Goal: Task Accomplishment & Management: Complete application form

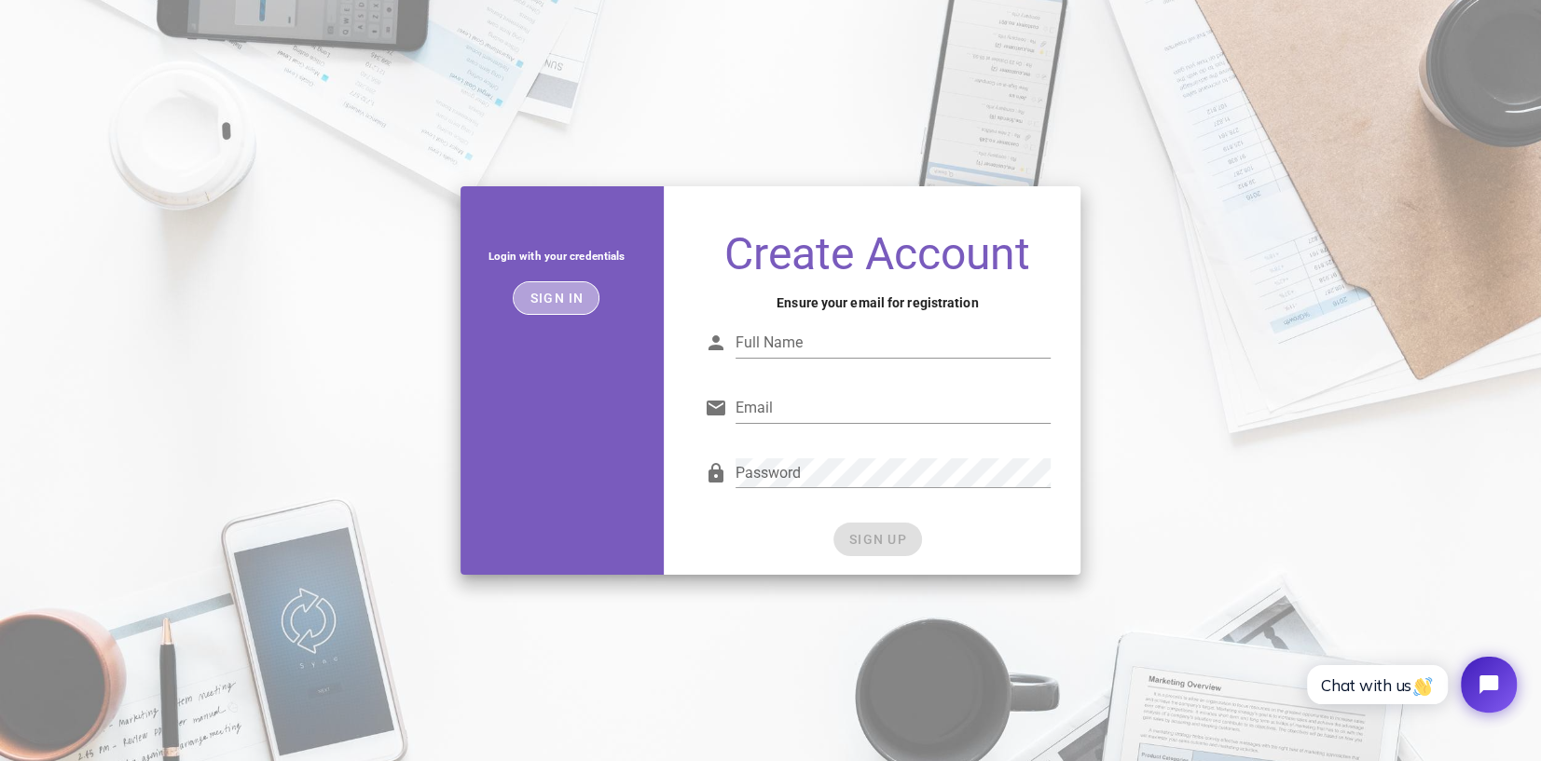
click at [541, 296] on span "Sign in" at bounding box center [555, 298] width 55 height 15
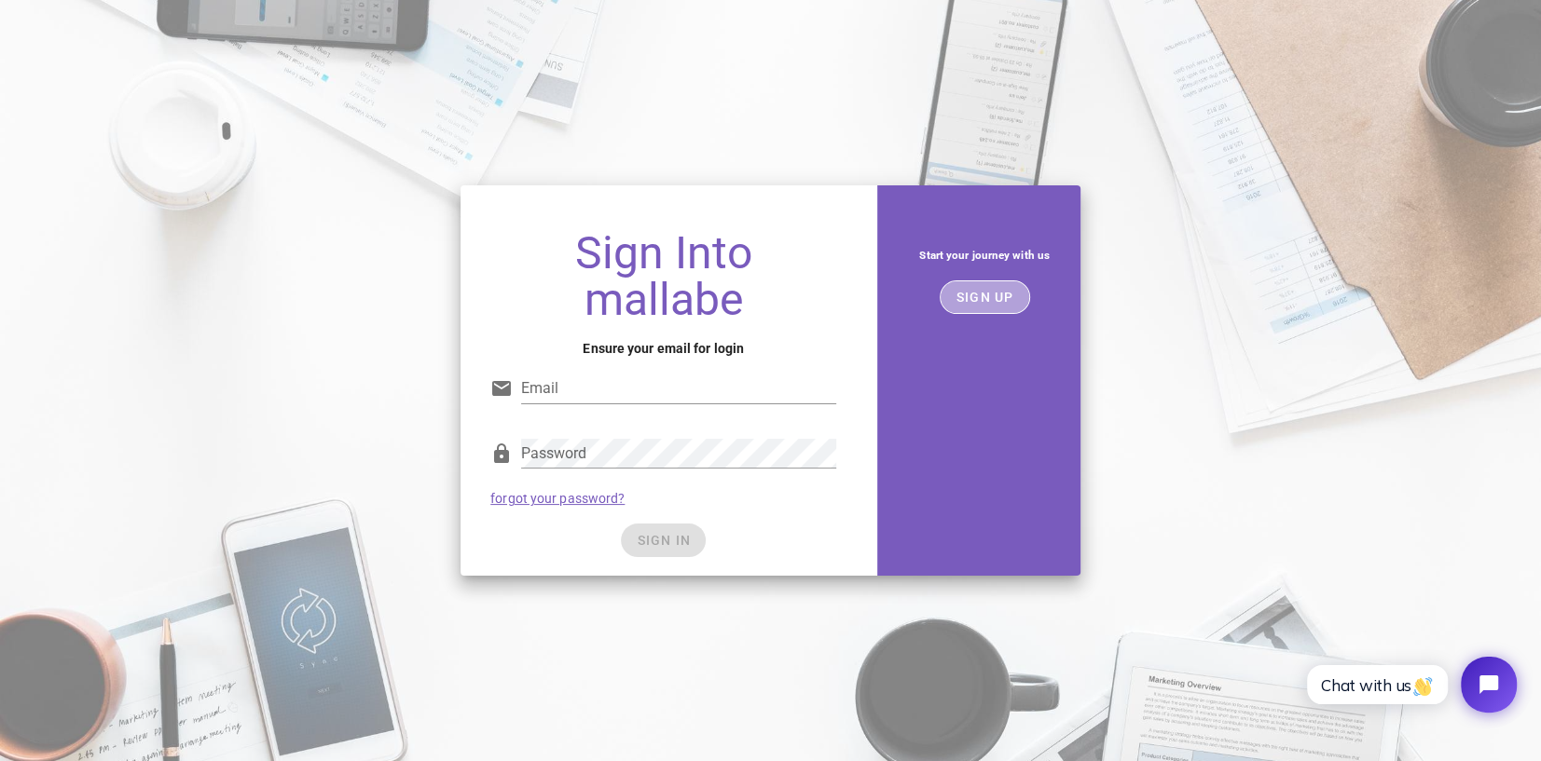
click at [1006, 305] on span "SIGN UP" at bounding box center [984, 297] width 59 height 15
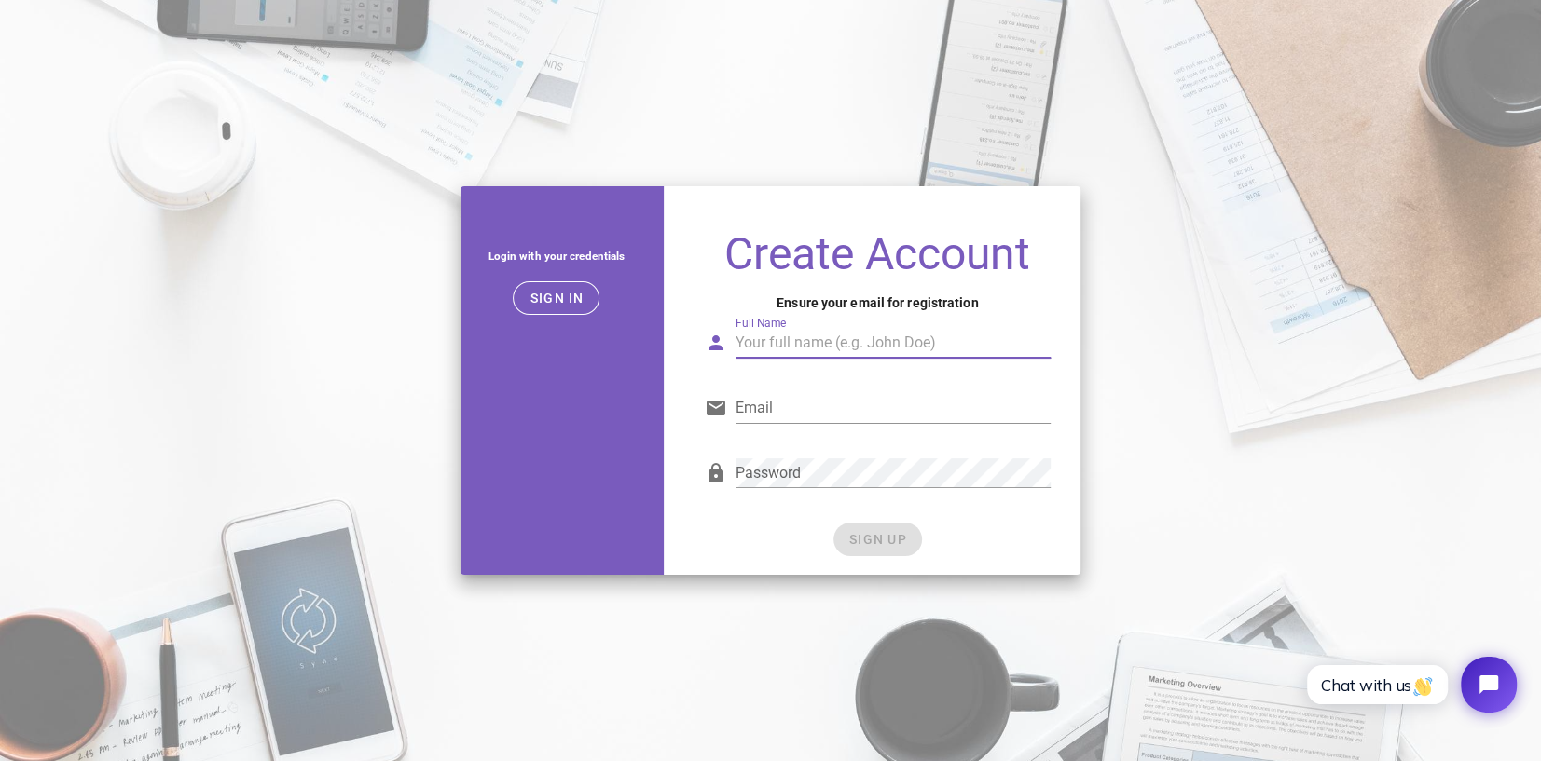
click at [775, 337] on input "Full Name" at bounding box center [892, 343] width 315 height 30
click at [423, 333] on div "Login with your credentials Sign in Create Account Ensure your email for regist…" at bounding box center [770, 381] width 1541 height 412
click at [801, 345] on input "Full Name" at bounding box center [892, 343] width 315 height 30
type input "Thomas Trick"
type input "trick.messages@gmail.com"
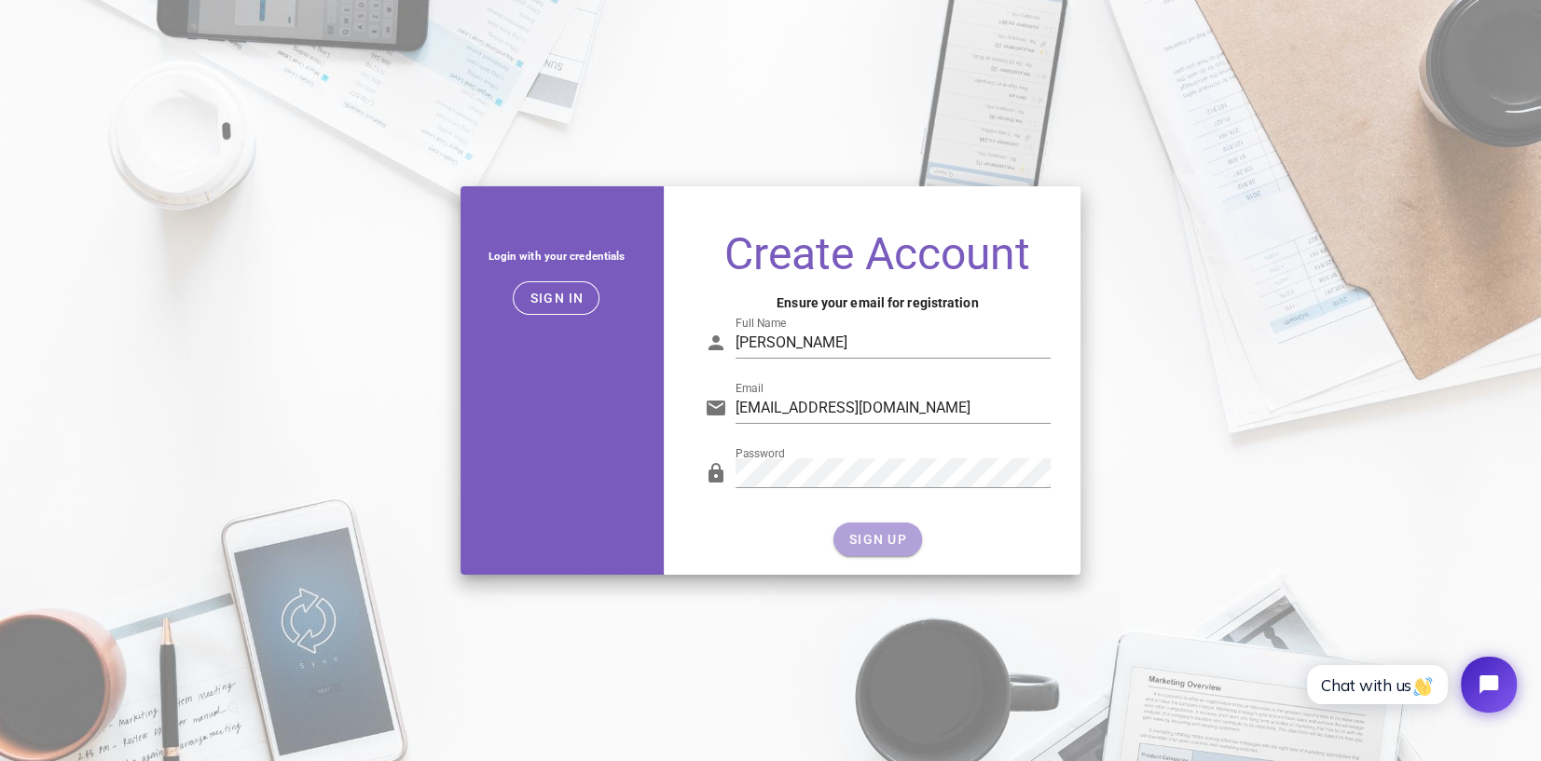
click at [871, 544] on span "SIGN UP" at bounding box center [877, 539] width 59 height 15
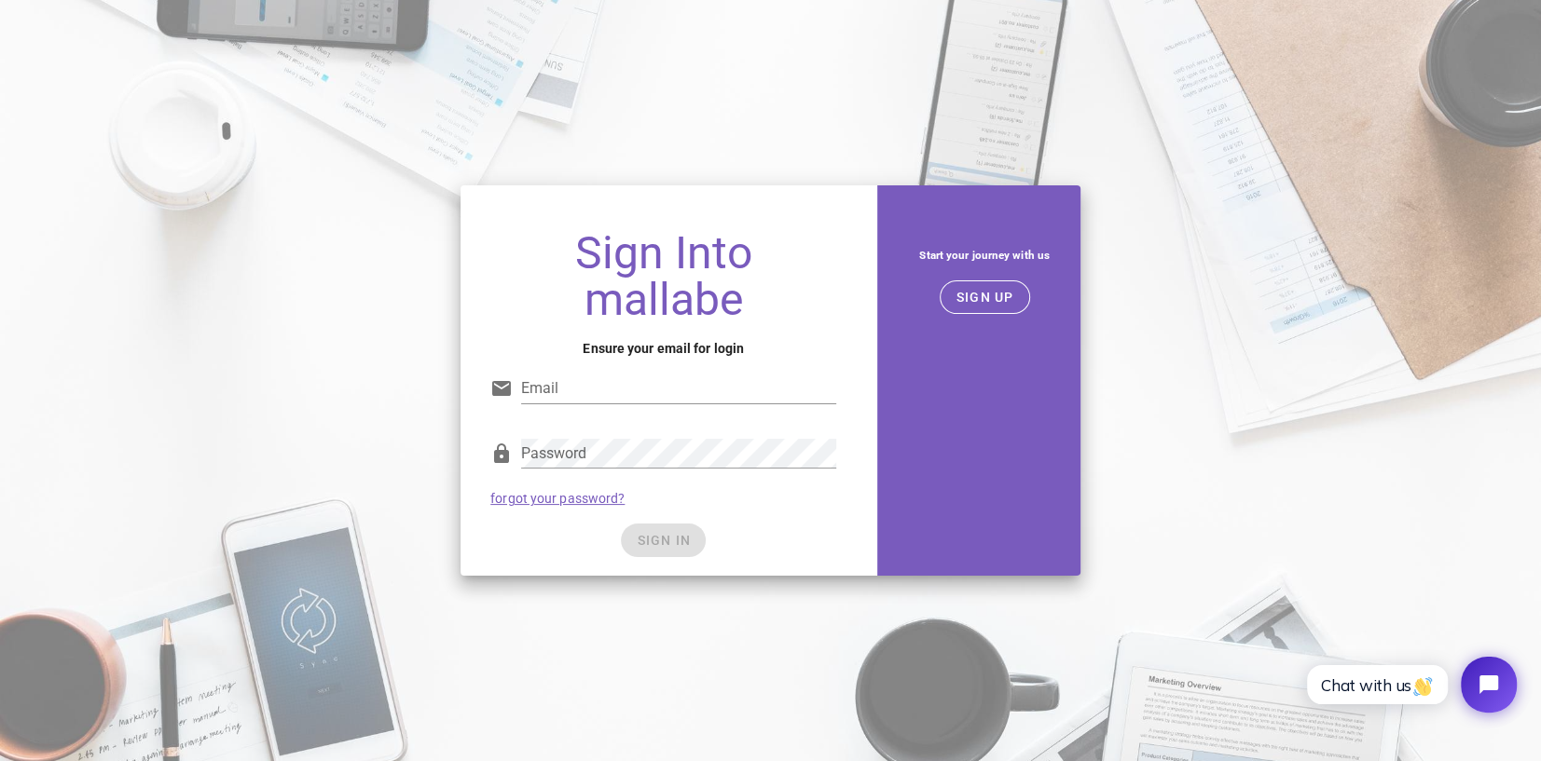
type input "trick.messages@gmail.com"
click at [663, 524] on div "SIGN IN" at bounding box center [663, 541] width 346 height 34
click at [581, 524] on div "SIGN IN" at bounding box center [663, 541] width 346 height 34
click at [670, 524] on div "SIGN IN" at bounding box center [663, 541] width 346 height 34
click at [662, 524] on div "SIGN IN" at bounding box center [663, 541] width 346 height 34
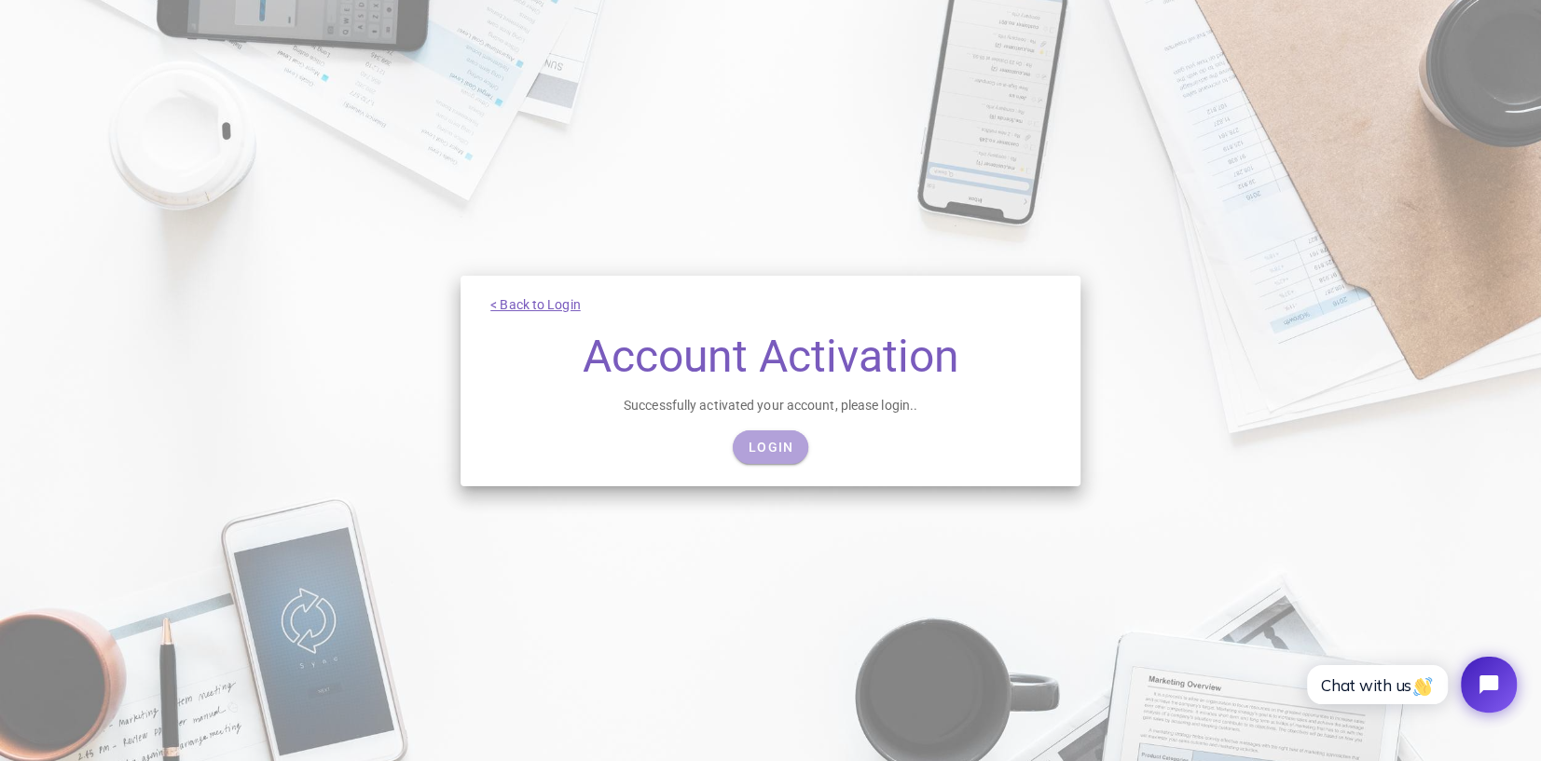
click at [776, 446] on span "Login" at bounding box center [770, 447] width 46 height 15
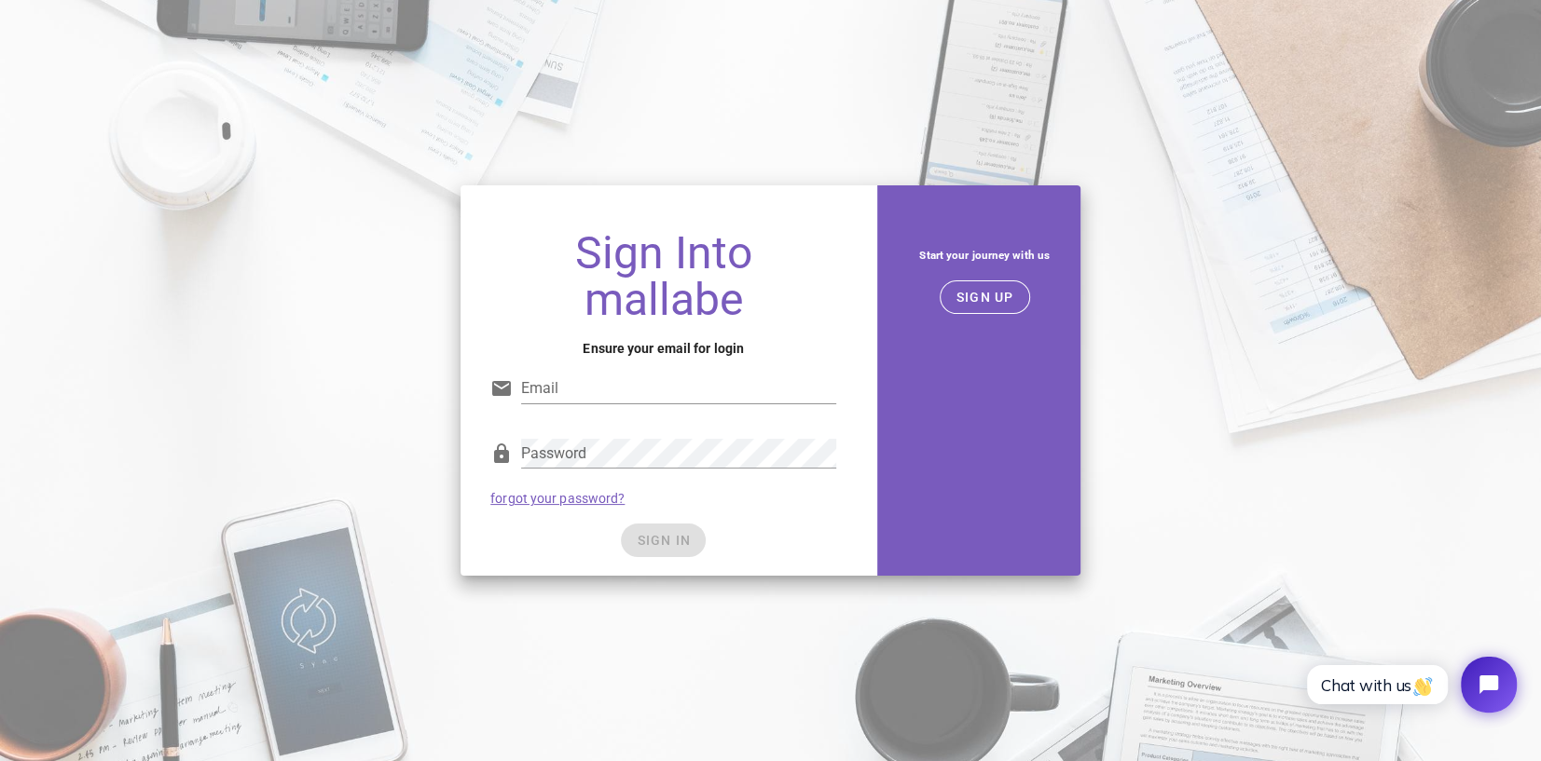
type input "trick.messages@gmail.com"
click at [571, 524] on div "SIGN IN" at bounding box center [663, 541] width 346 height 34
click at [652, 533] on span "SIGN IN" at bounding box center [663, 540] width 55 height 15
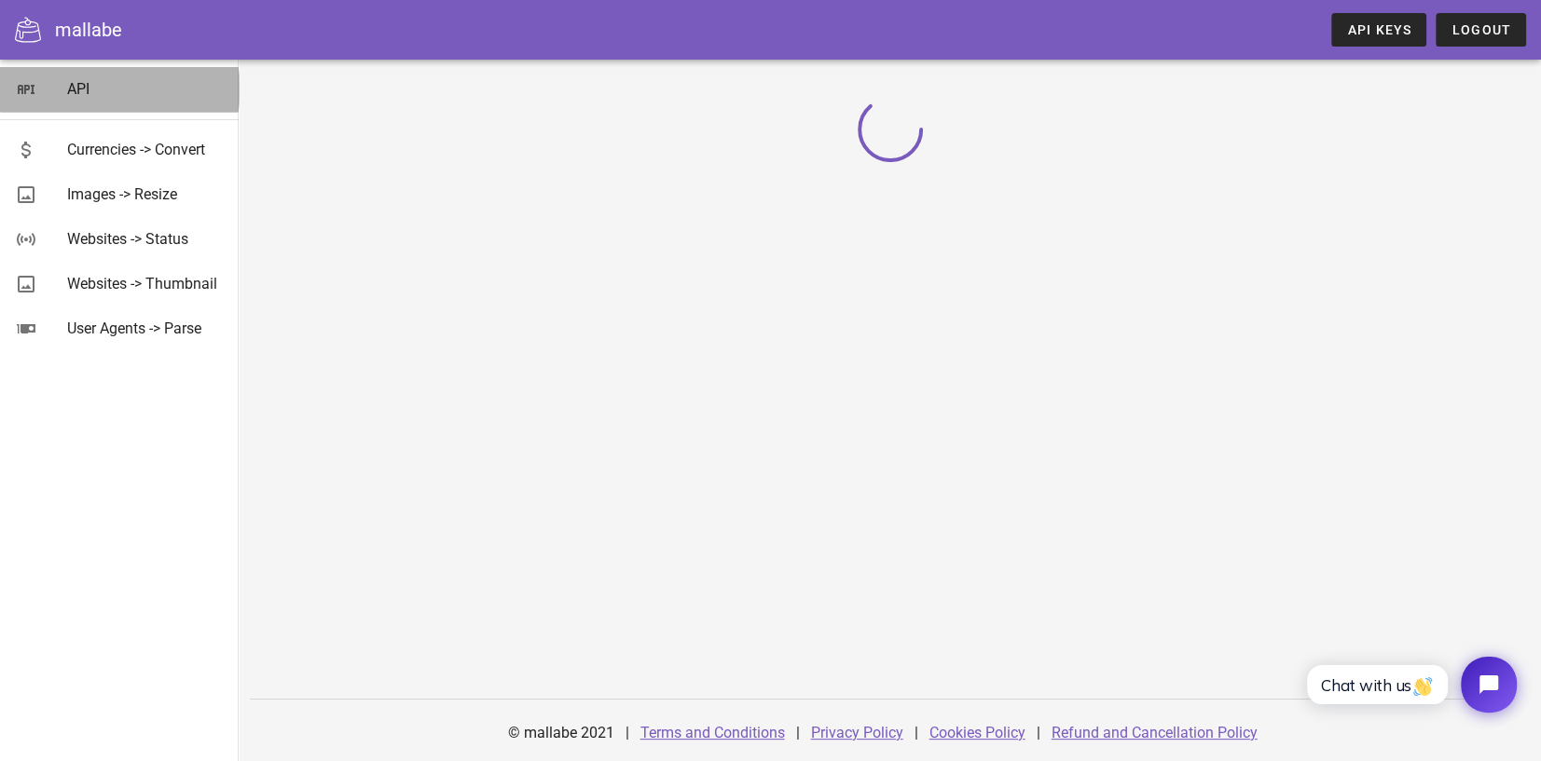
click at [67, 84] on div "API" at bounding box center [145, 89] width 157 height 18
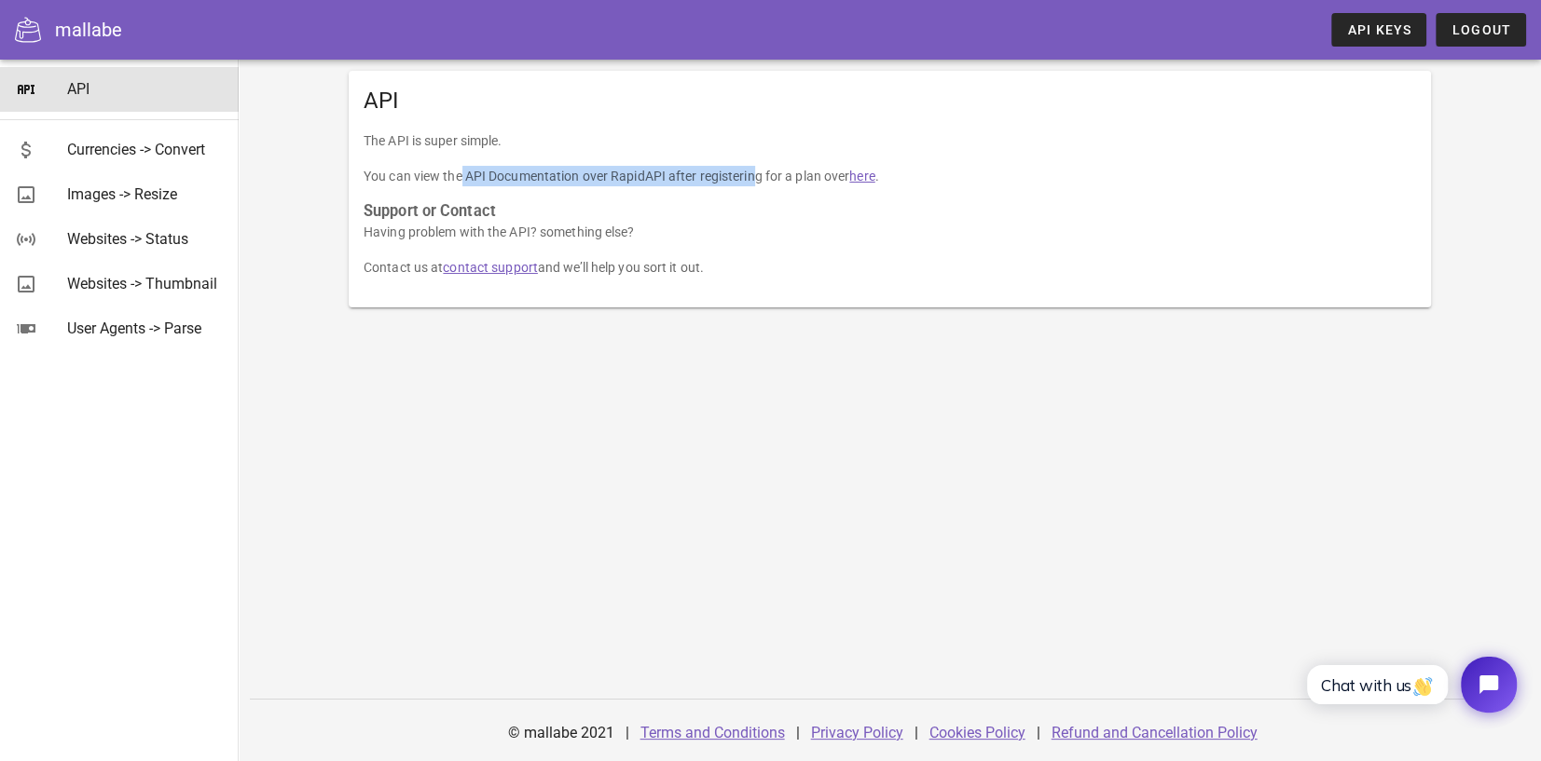
drag, startPoint x: 384, startPoint y: 175, endPoint x: 685, endPoint y: 175, distance: 301.0
click at [685, 175] on p "You can view the API Documentation over RapidAPI after registering for a plan o…" at bounding box center [889, 176] width 1052 height 21
click at [866, 178] on link "here" at bounding box center [861, 176] width 25 height 15
click at [1367, 29] on span "API Keys" at bounding box center [1378, 29] width 65 height 15
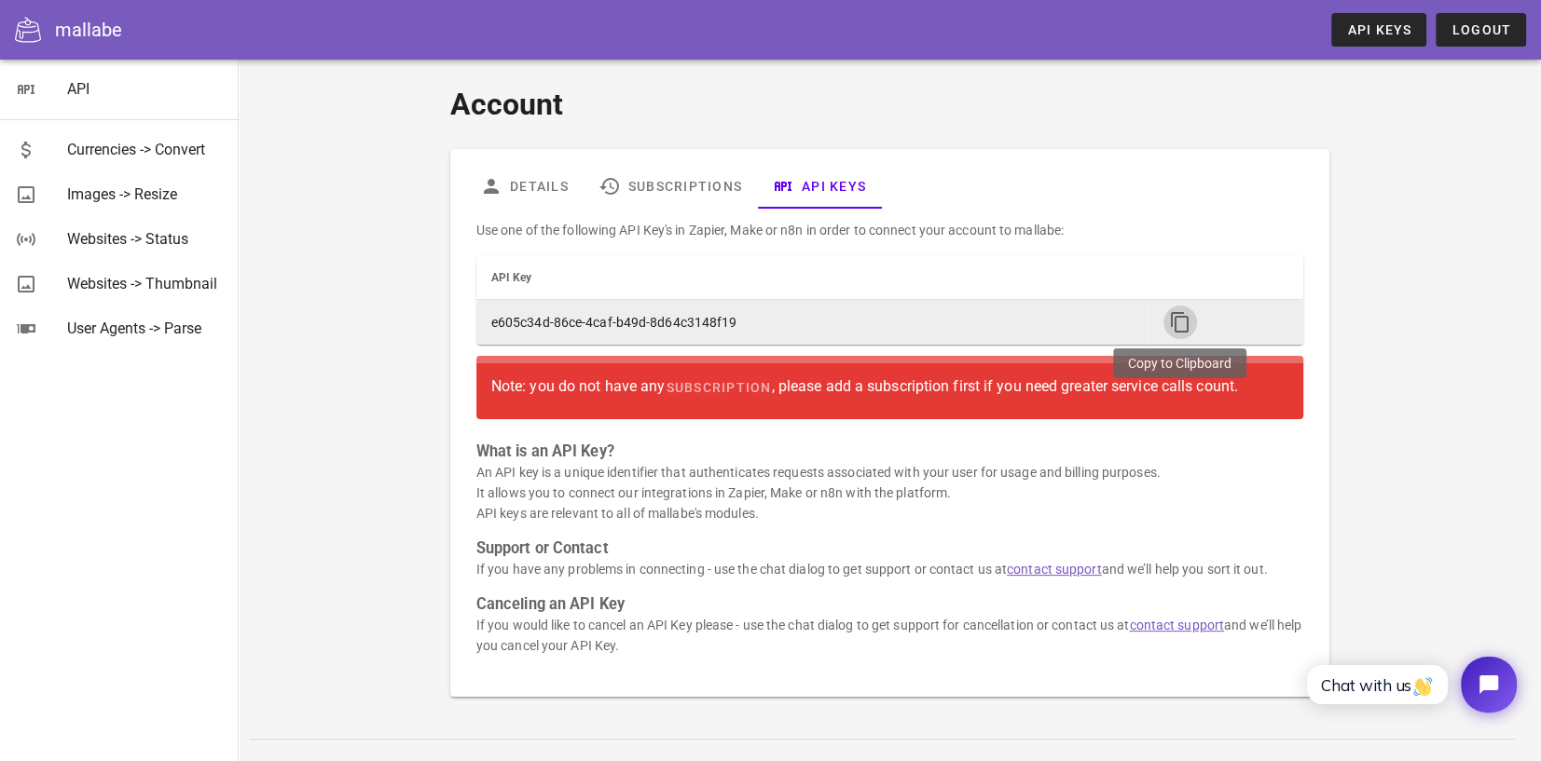
click at [1185, 323] on icon "button" at bounding box center [1180, 322] width 22 height 22
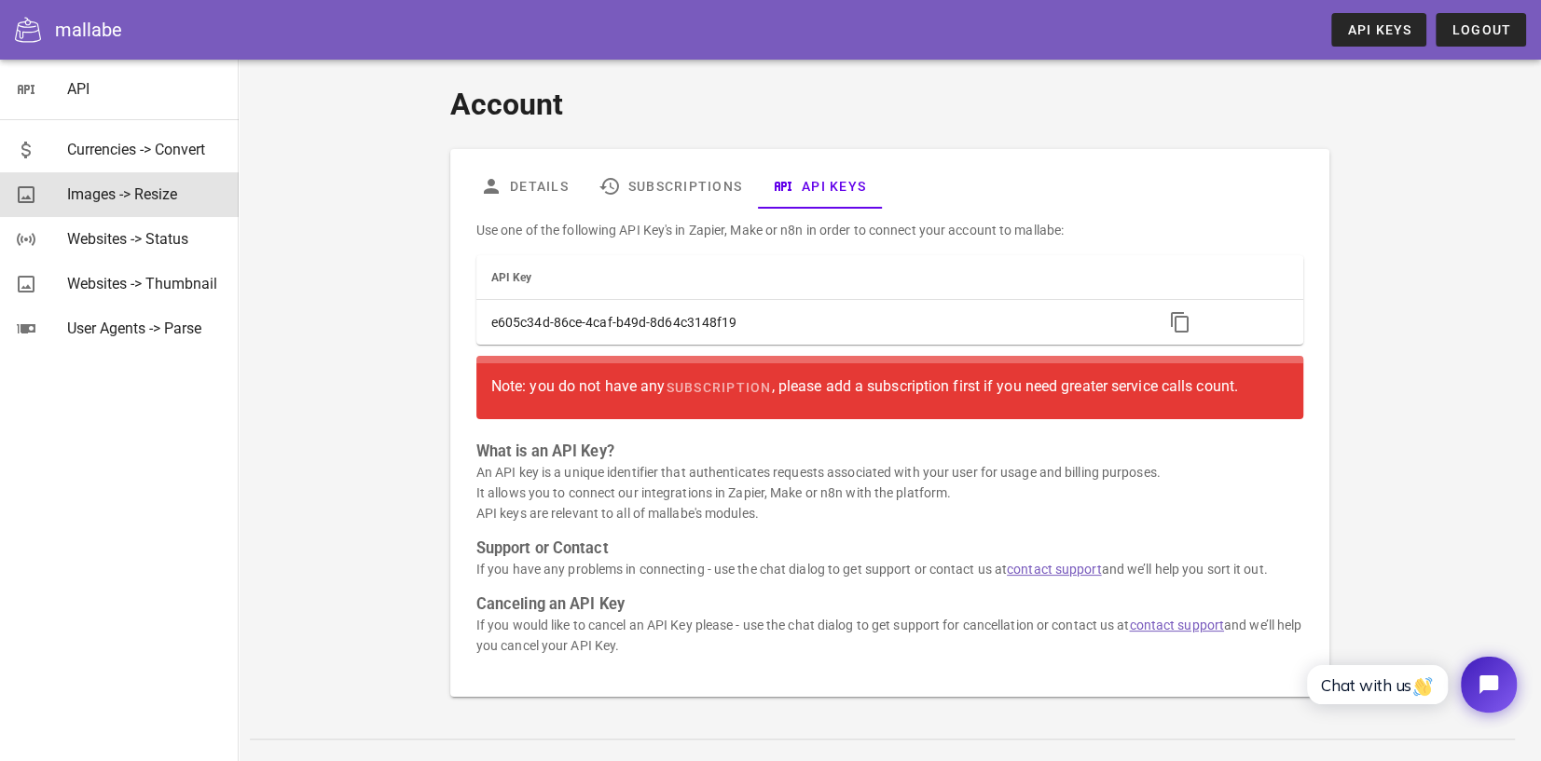
click at [118, 195] on div "Images -> Resize" at bounding box center [145, 194] width 157 height 18
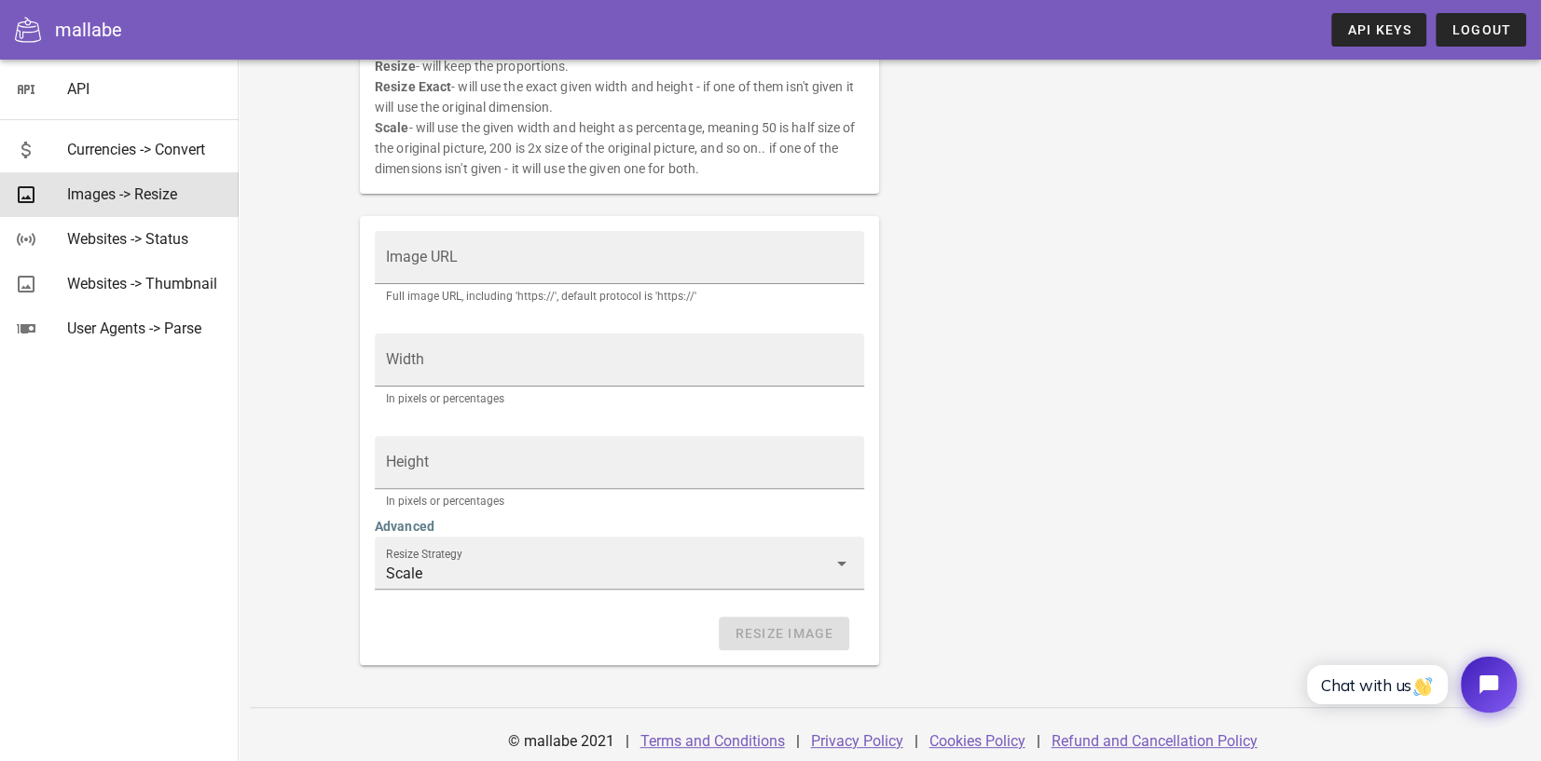
scroll to position [278, 0]
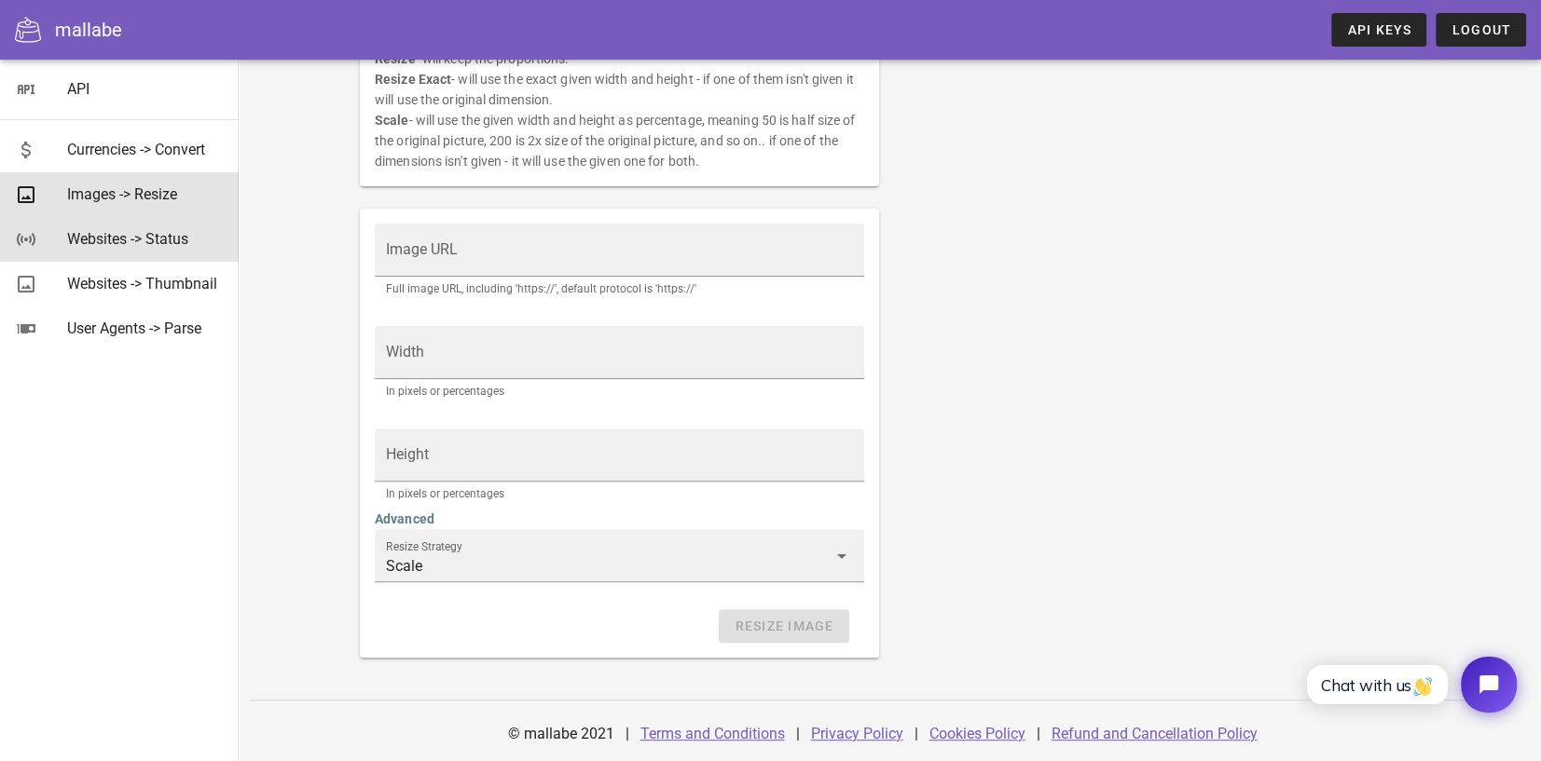
click at [149, 240] on div "Websites -> Status" at bounding box center [145, 239] width 157 height 18
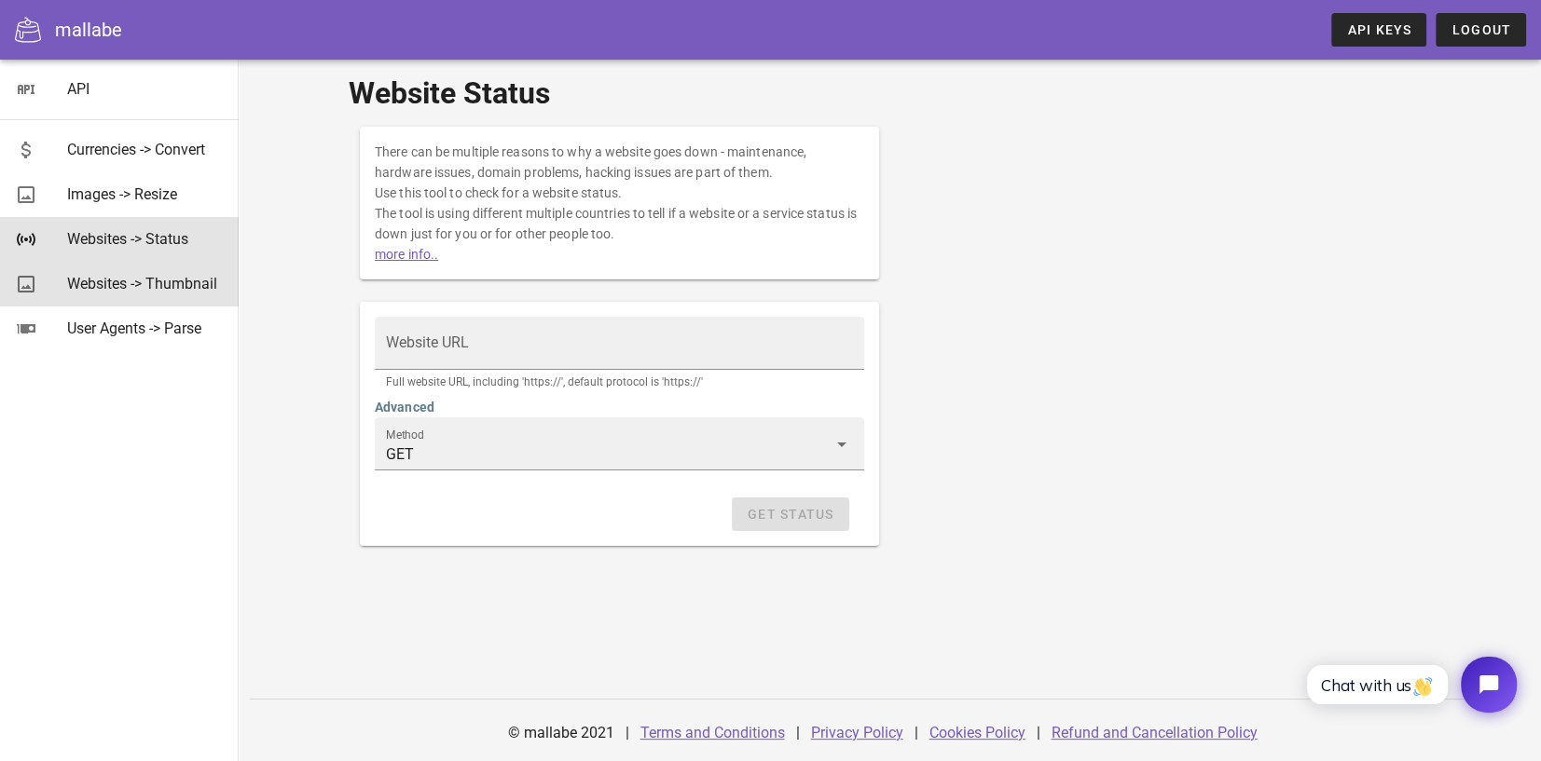
click at [150, 285] on div "Websites -> Thumbnail" at bounding box center [145, 284] width 157 height 18
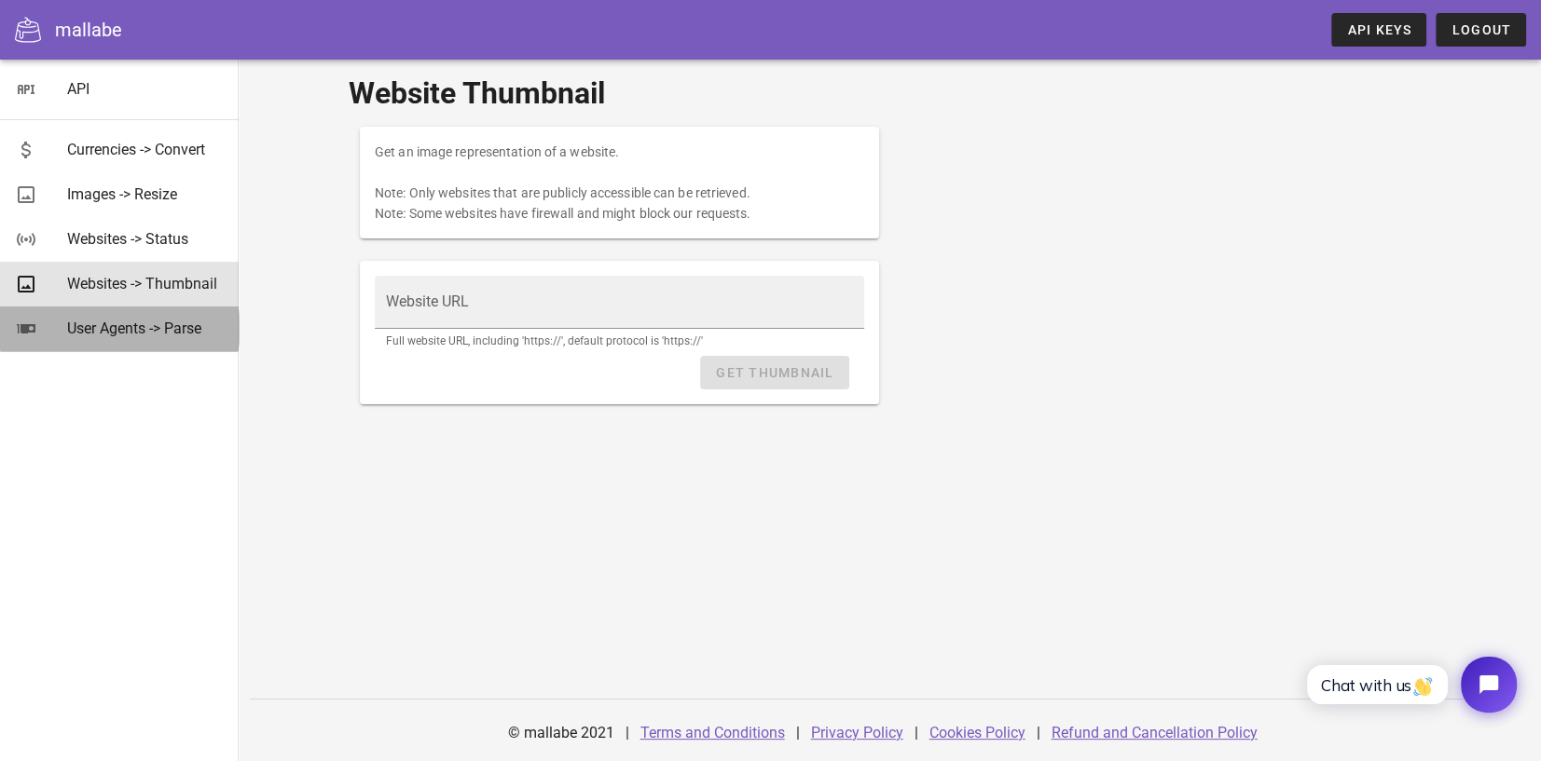
click at [141, 329] on div "User Agents -> Parse" at bounding box center [145, 329] width 157 height 18
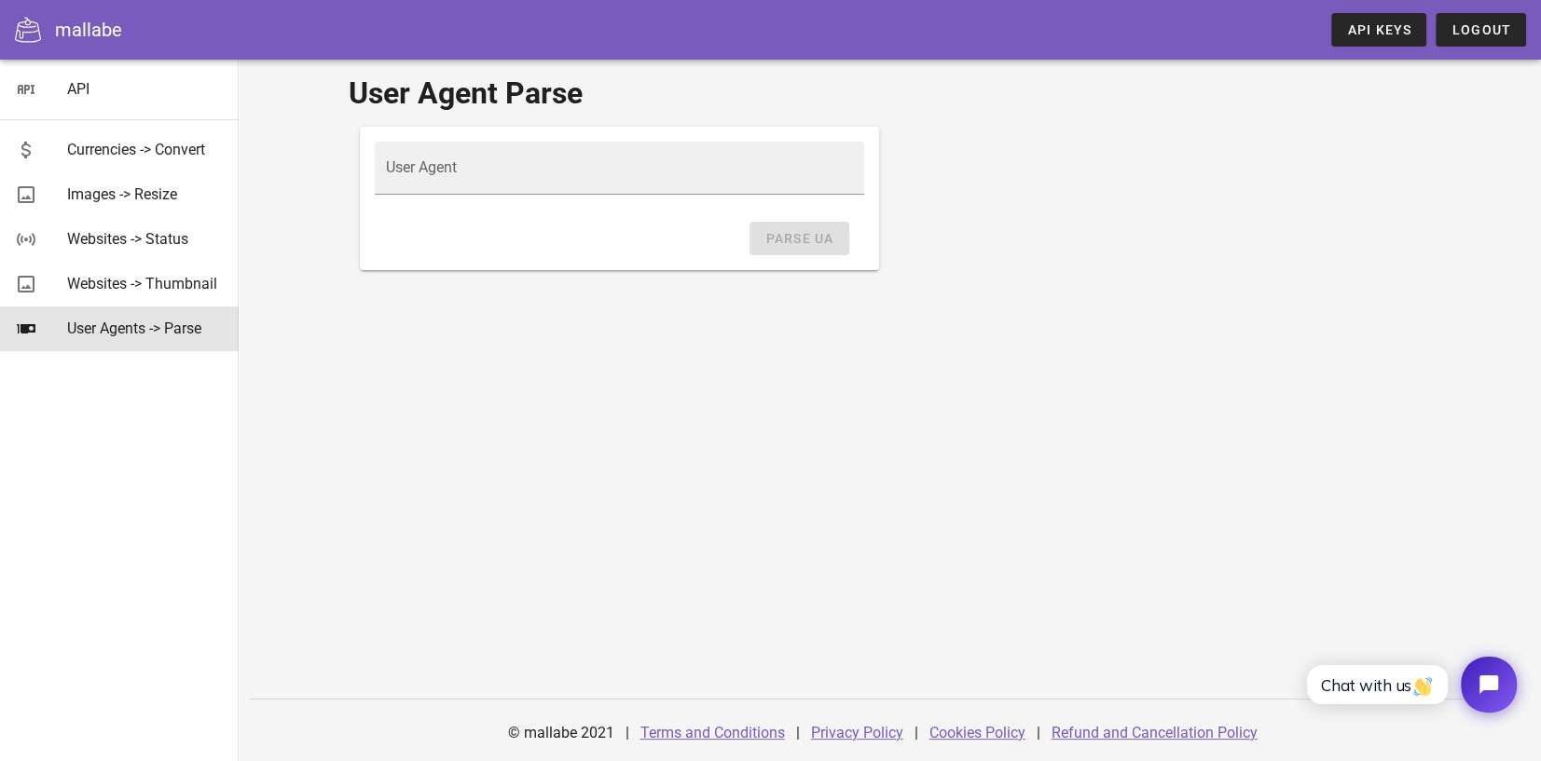
click at [45, 18] on div at bounding box center [35, 30] width 40 height 26
click at [45, 34] on div at bounding box center [35, 30] width 40 height 26
click at [28, 27] on icon at bounding box center [28, 30] width 26 height 26
click at [112, 145] on div "Currencies -> Convert" at bounding box center [145, 150] width 157 height 18
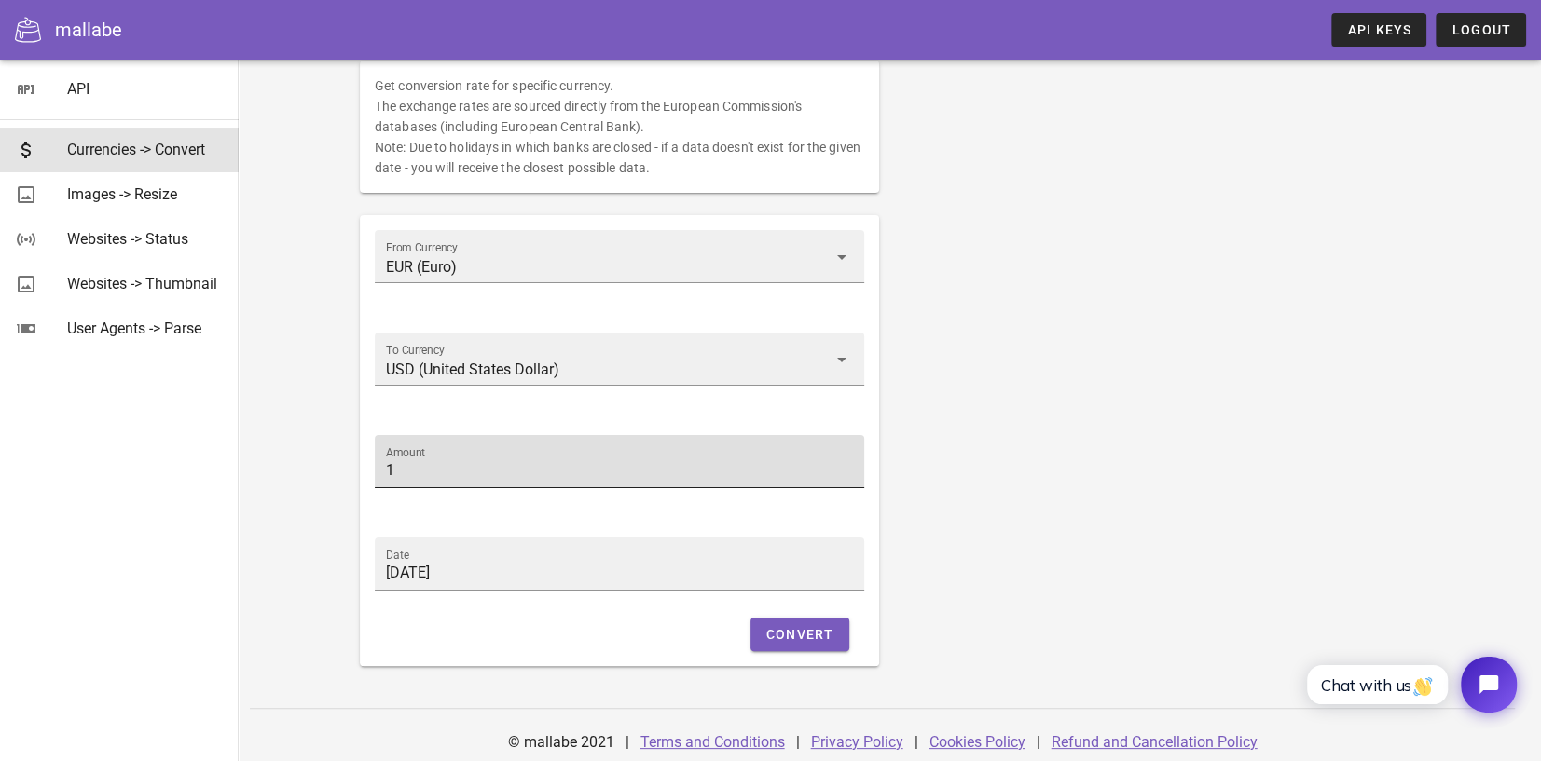
scroll to position [75, 0]
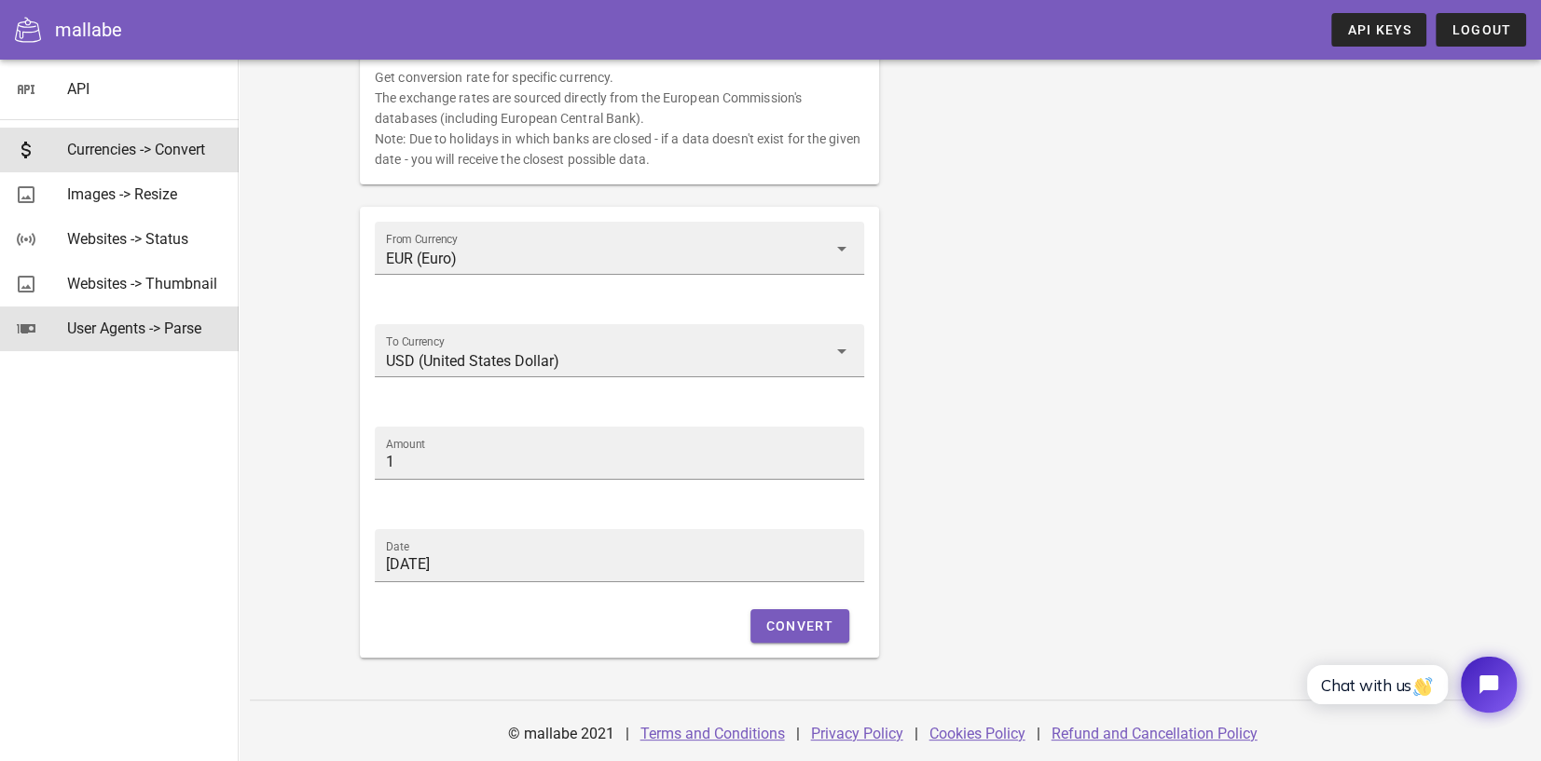
click at [136, 322] on div "User Agents -> Parse" at bounding box center [145, 329] width 157 height 18
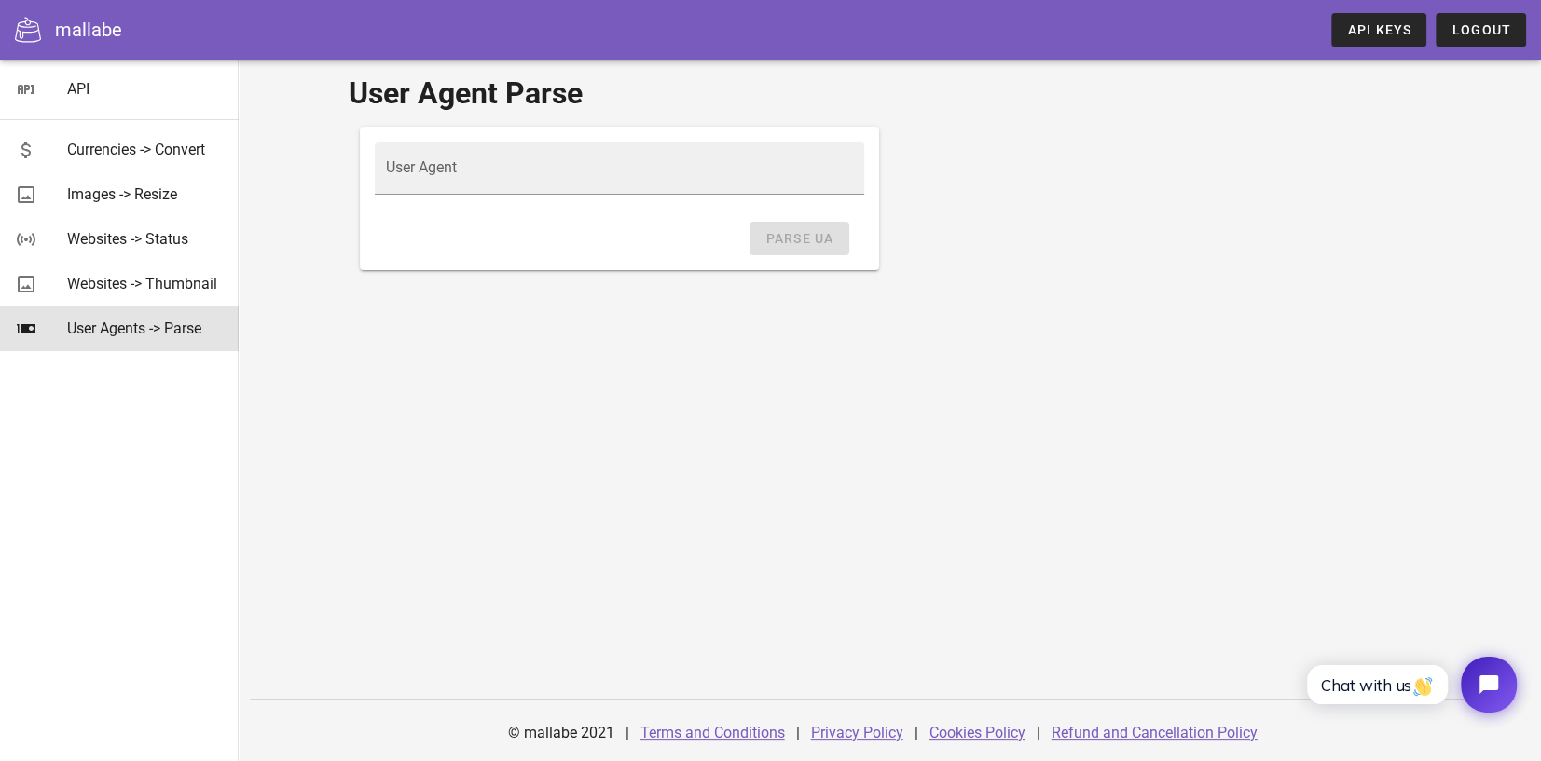
click at [81, 21] on div "mallabe" at bounding box center [88, 30] width 67 height 28
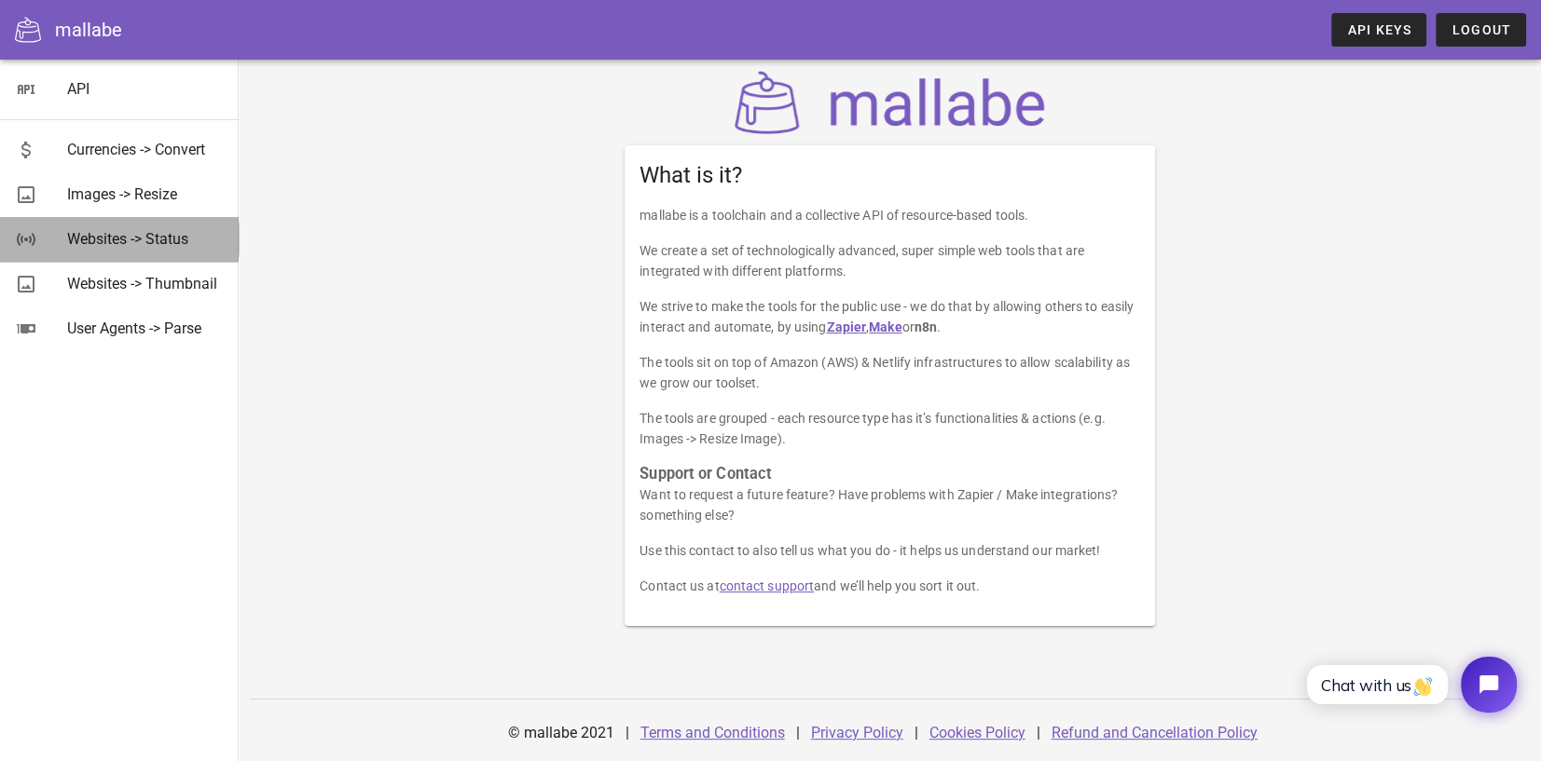
click at [89, 238] on div "Websites -> Status" at bounding box center [145, 239] width 157 height 18
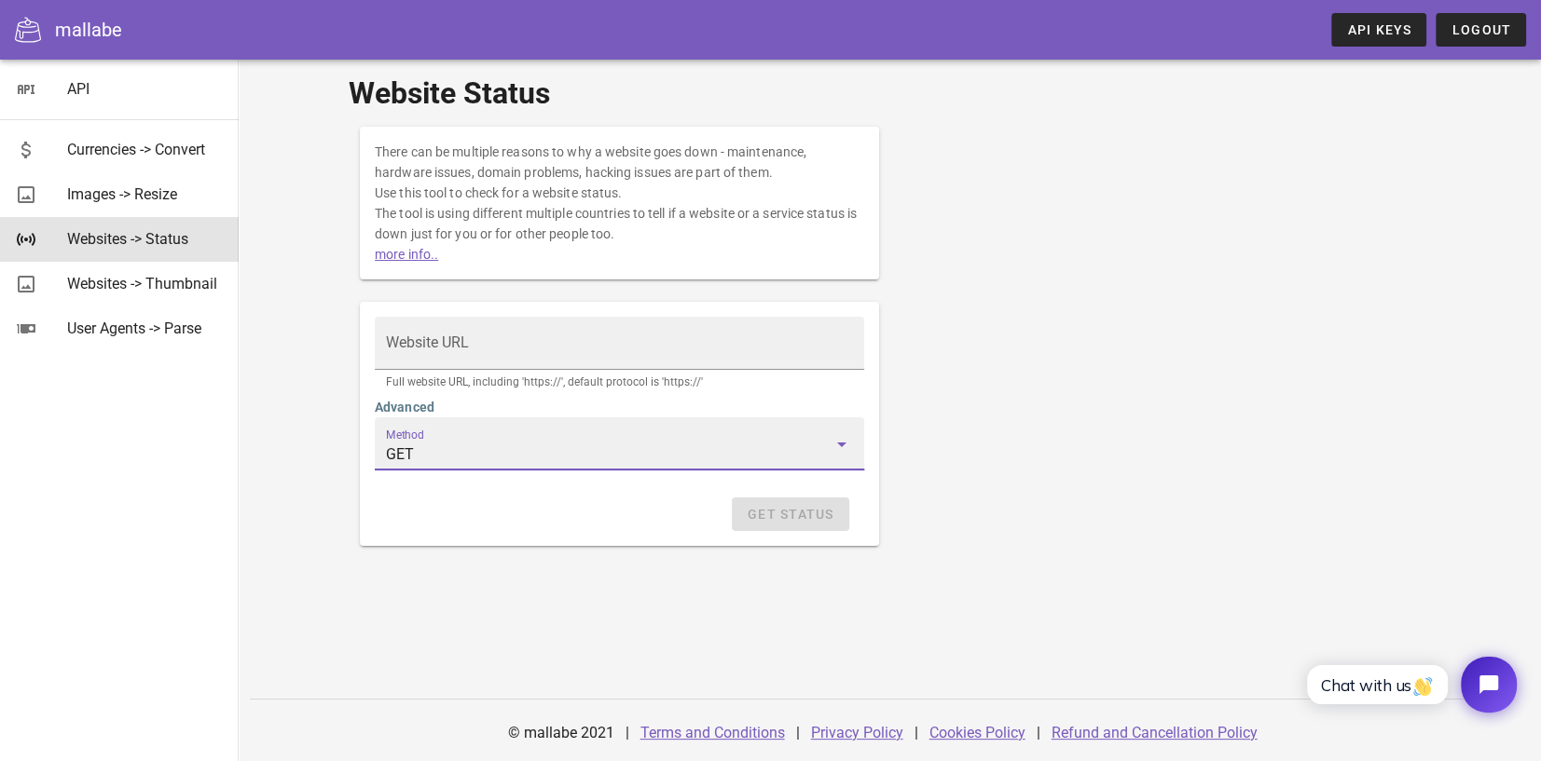
click at [389, 450] on input "GET" at bounding box center [606, 455] width 441 height 30
